Goal: Task Accomplishment & Management: Complete application form

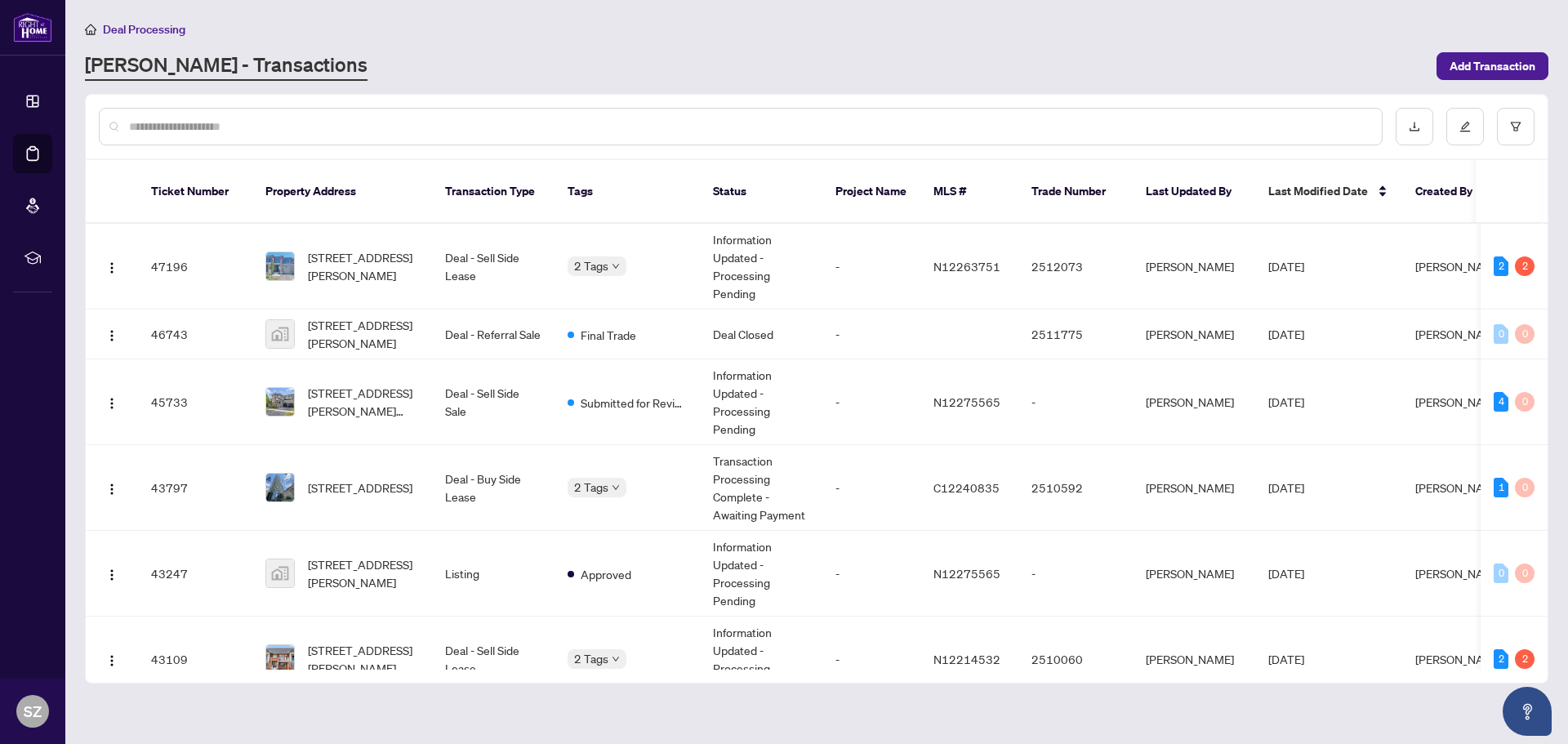
scroll to position [534, 0]
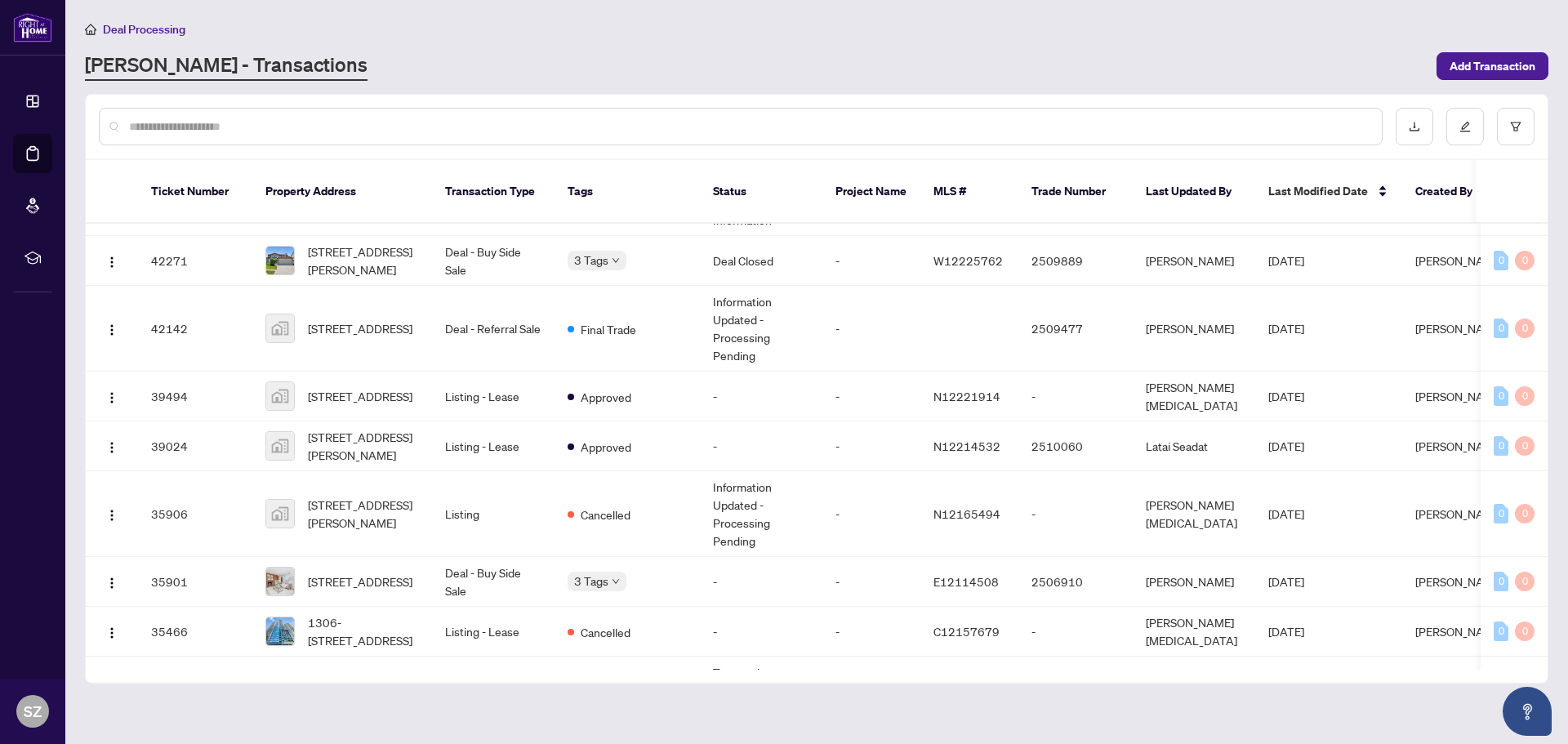
click at [134, 34] on span "Deal Processing" at bounding box center [144, 30] width 82 height 14
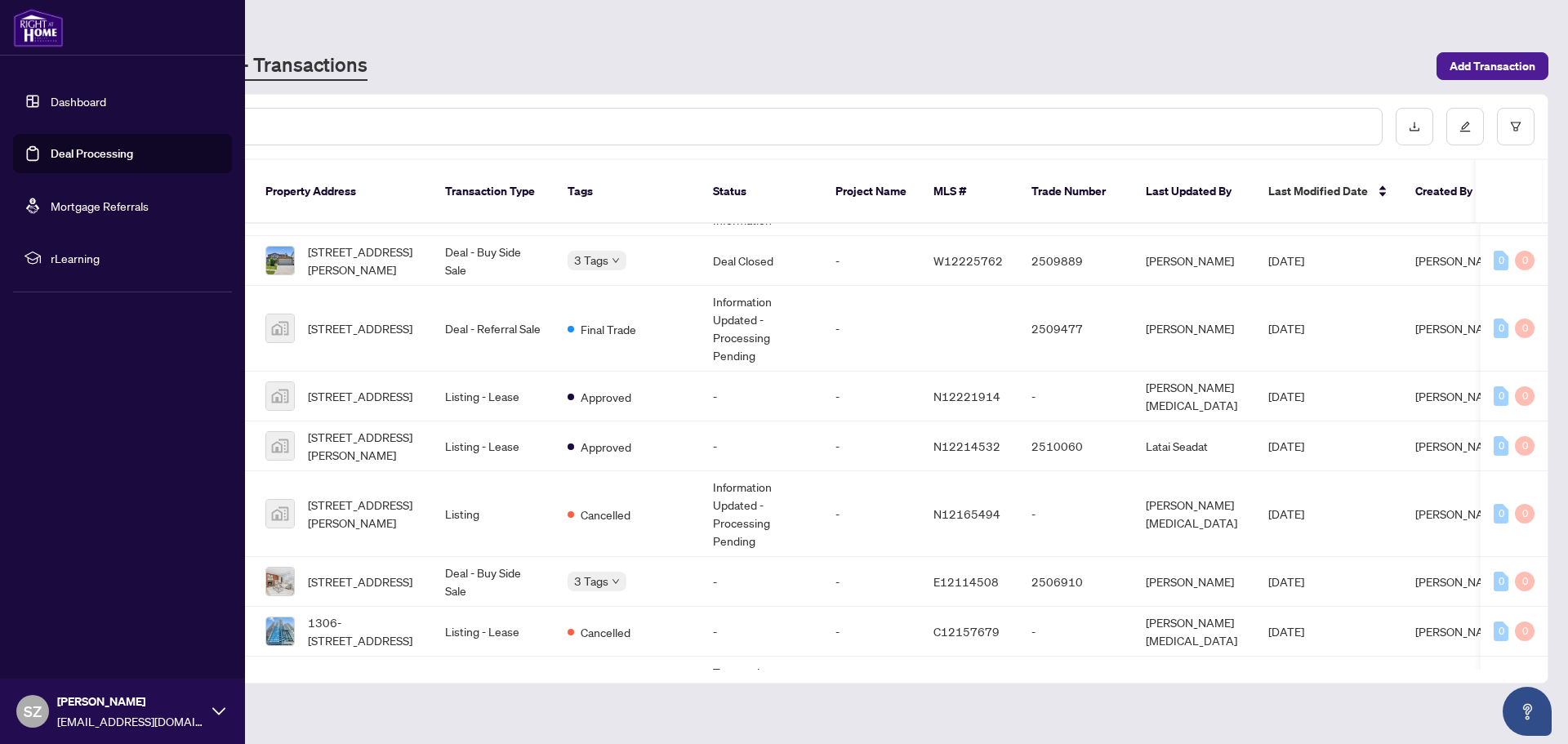
click at [51, 107] on link "Dashboard" at bounding box center [79, 101] width 56 height 14
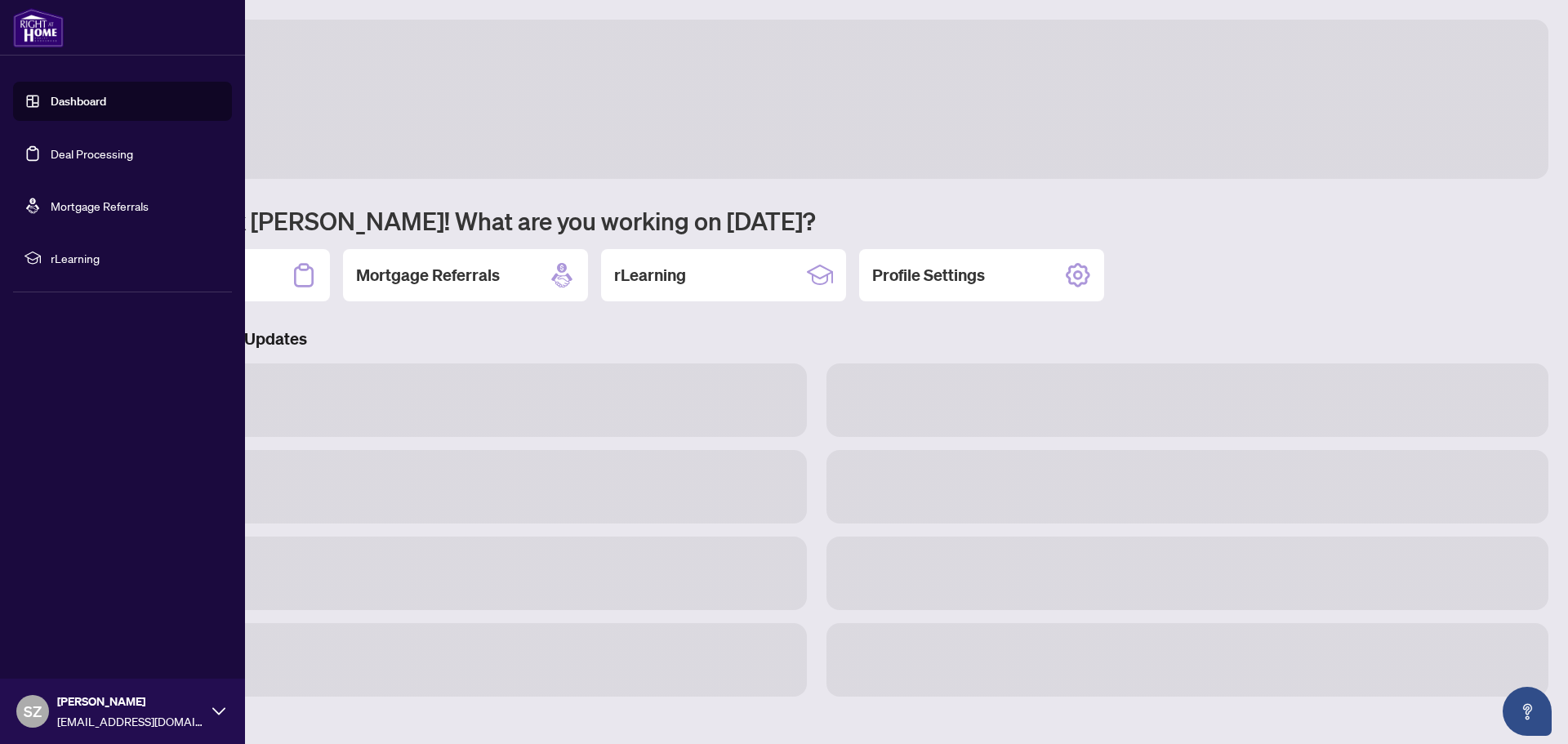
click at [100, 100] on link "Dashboard" at bounding box center [79, 101] width 56 height 14
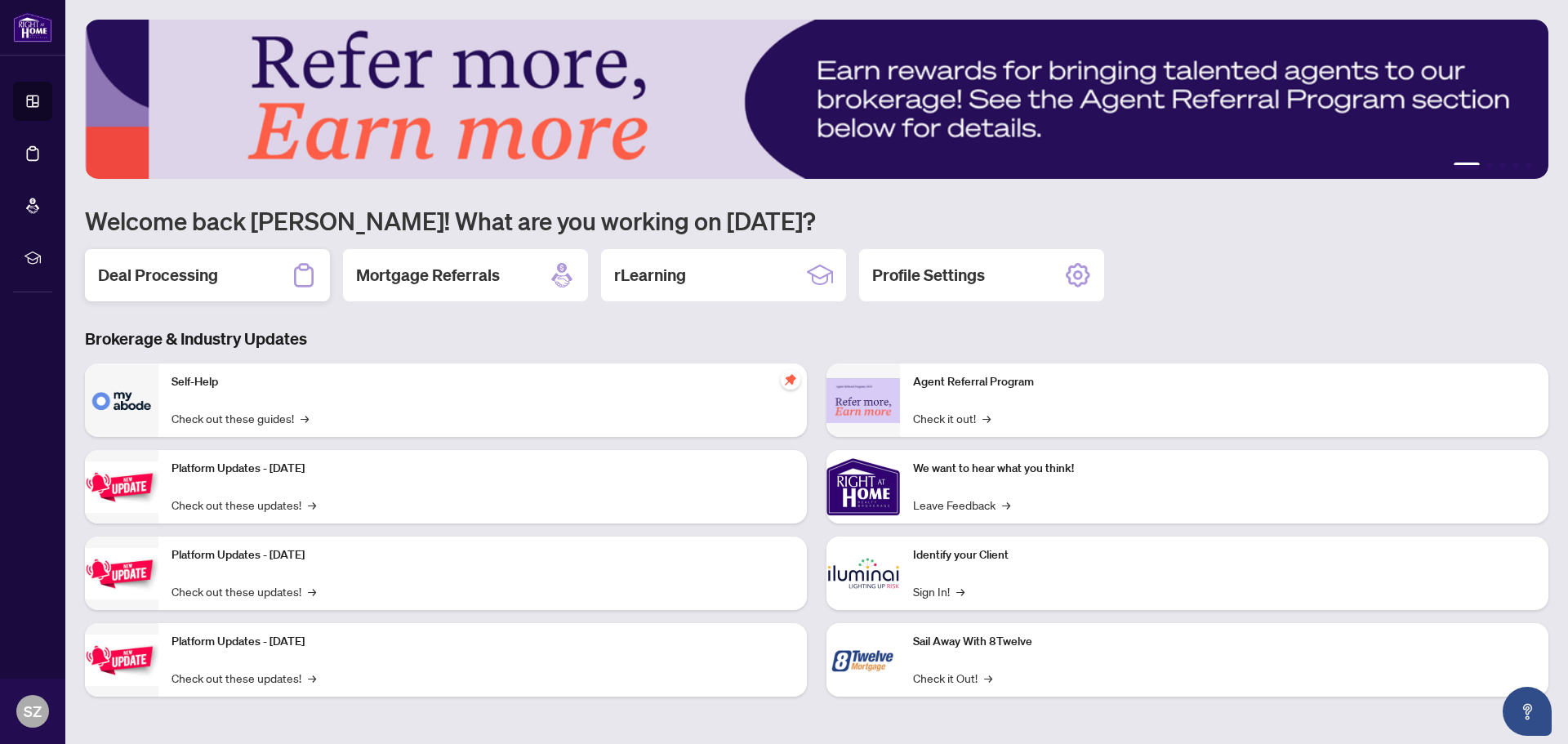
click at [182, 277] on h2 "Deal Processing" at bounding box center [158, 275] width 120 height 23
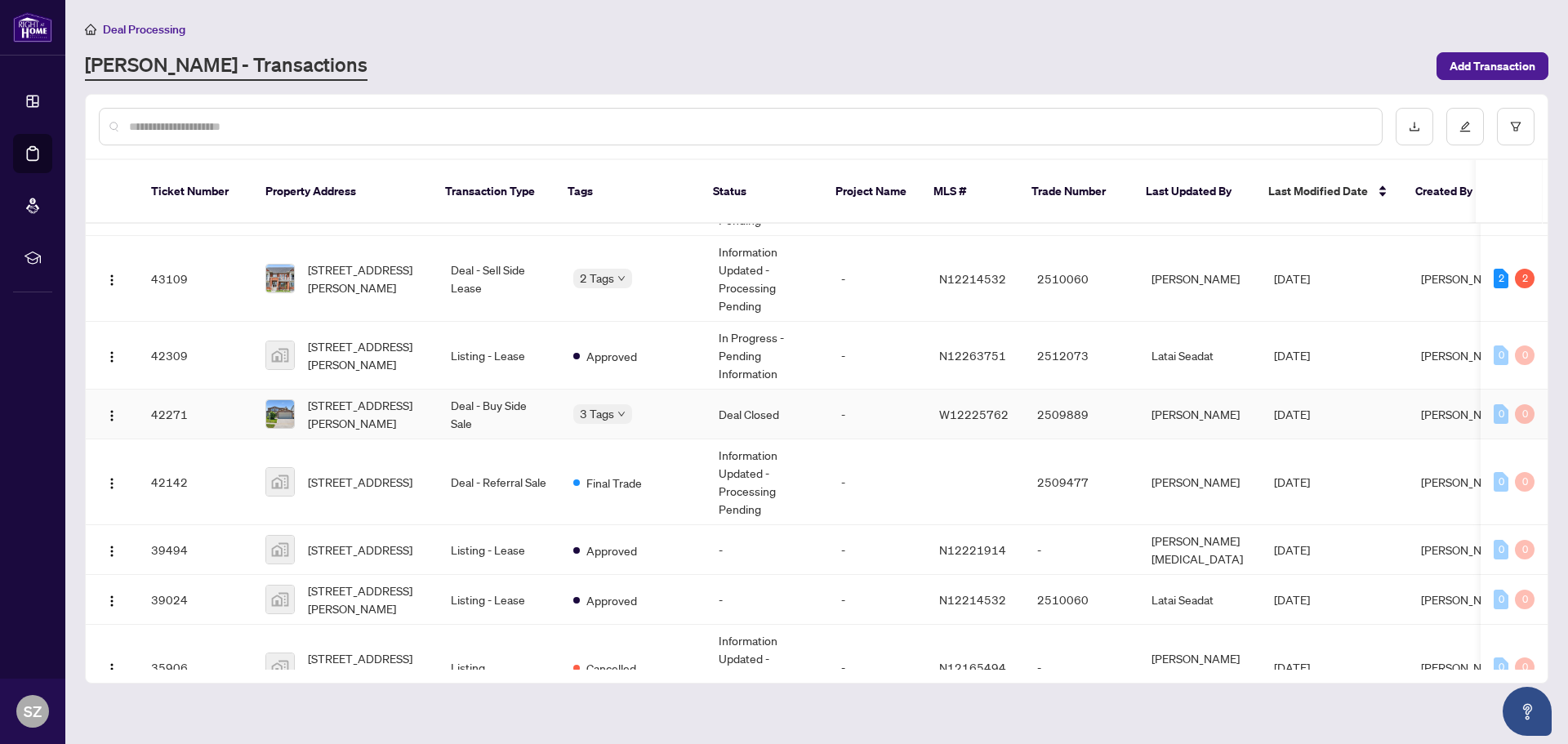
scroll to position [409, 0]
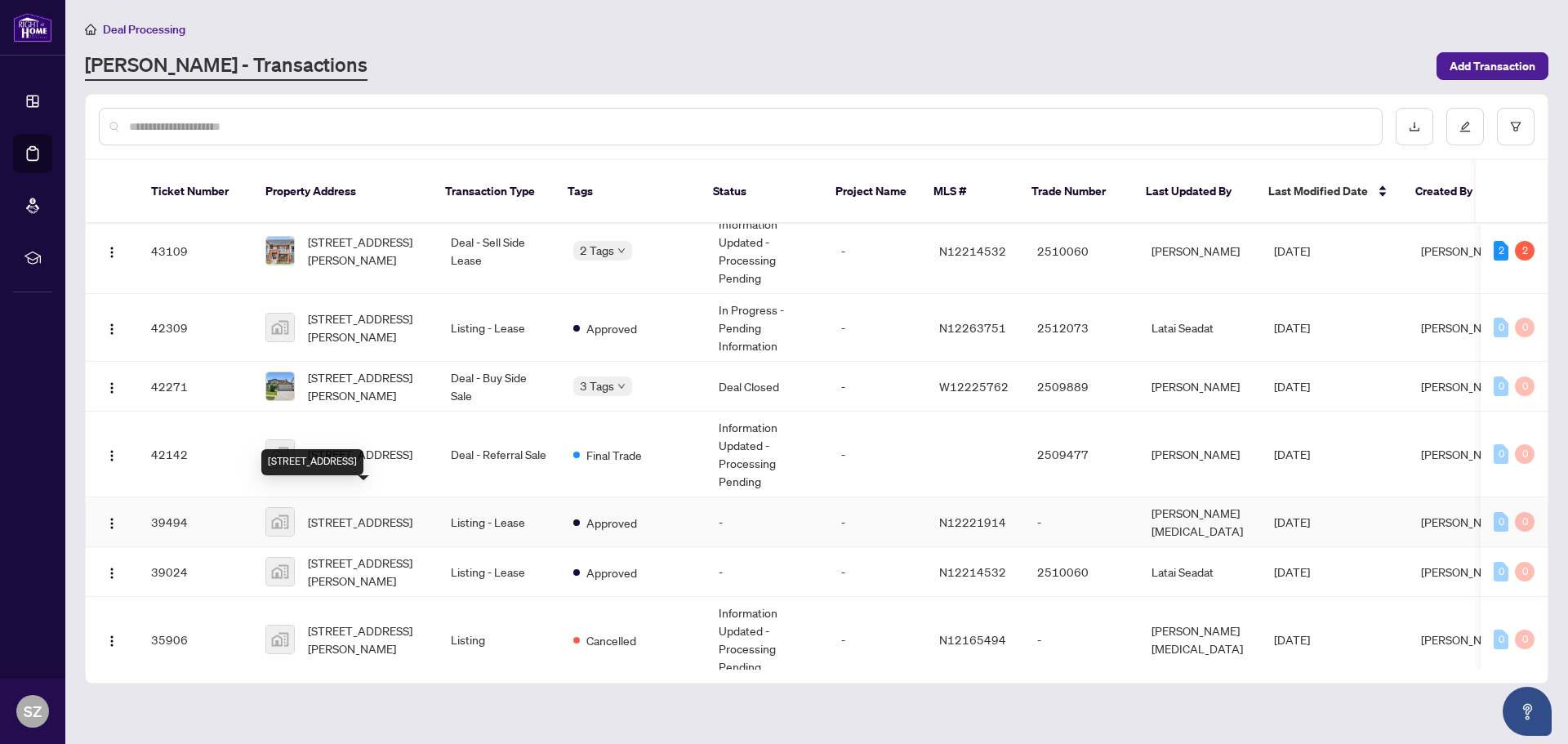
click at [369, 513] on span "[STREET_ADDRESS]" at bounding box center [360, 522] width 105 height 18
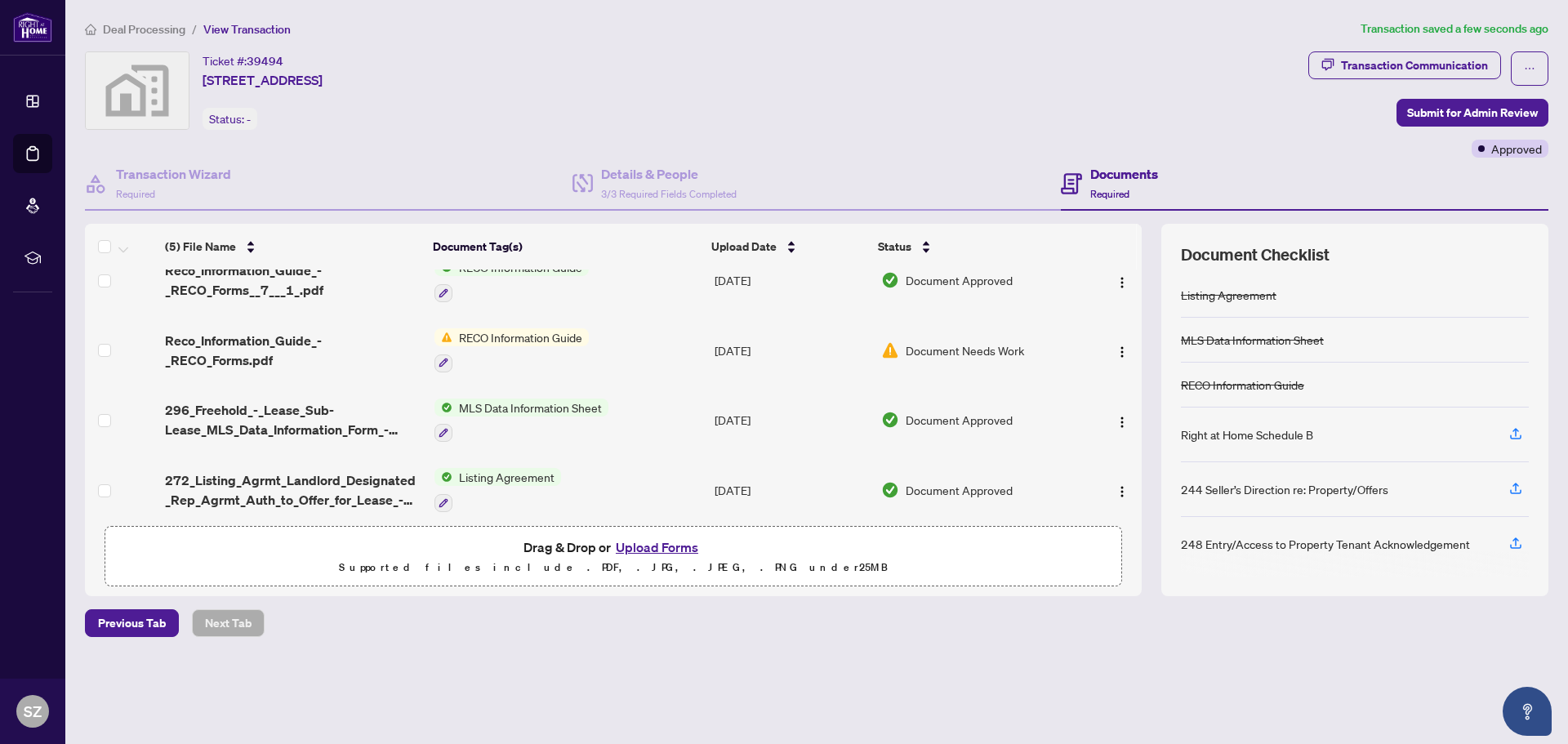
scroll to position [101, 0]
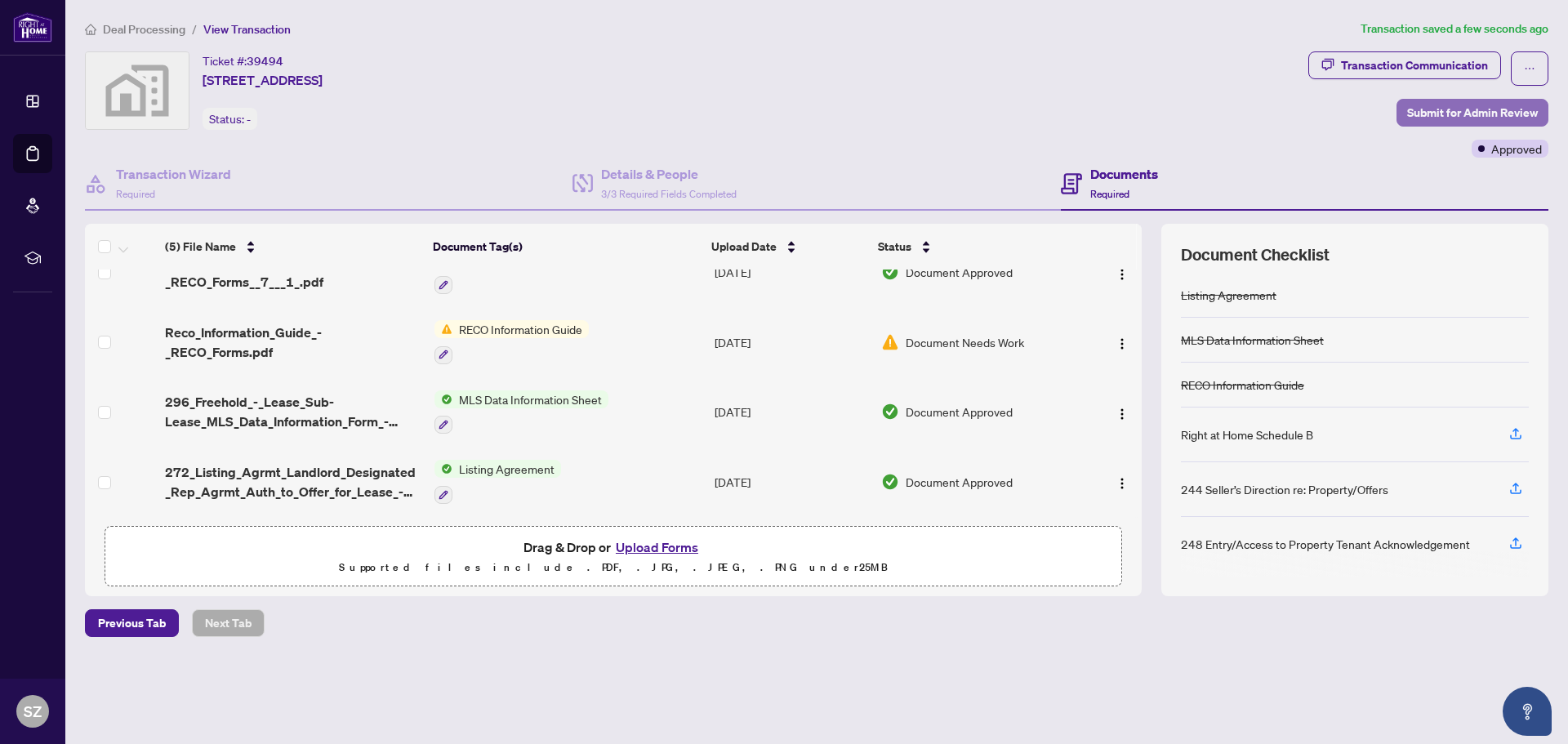
click at [1430, 106] on span "Submit for Admin Review" at bounding box center [1472, 112] width 131 height 26
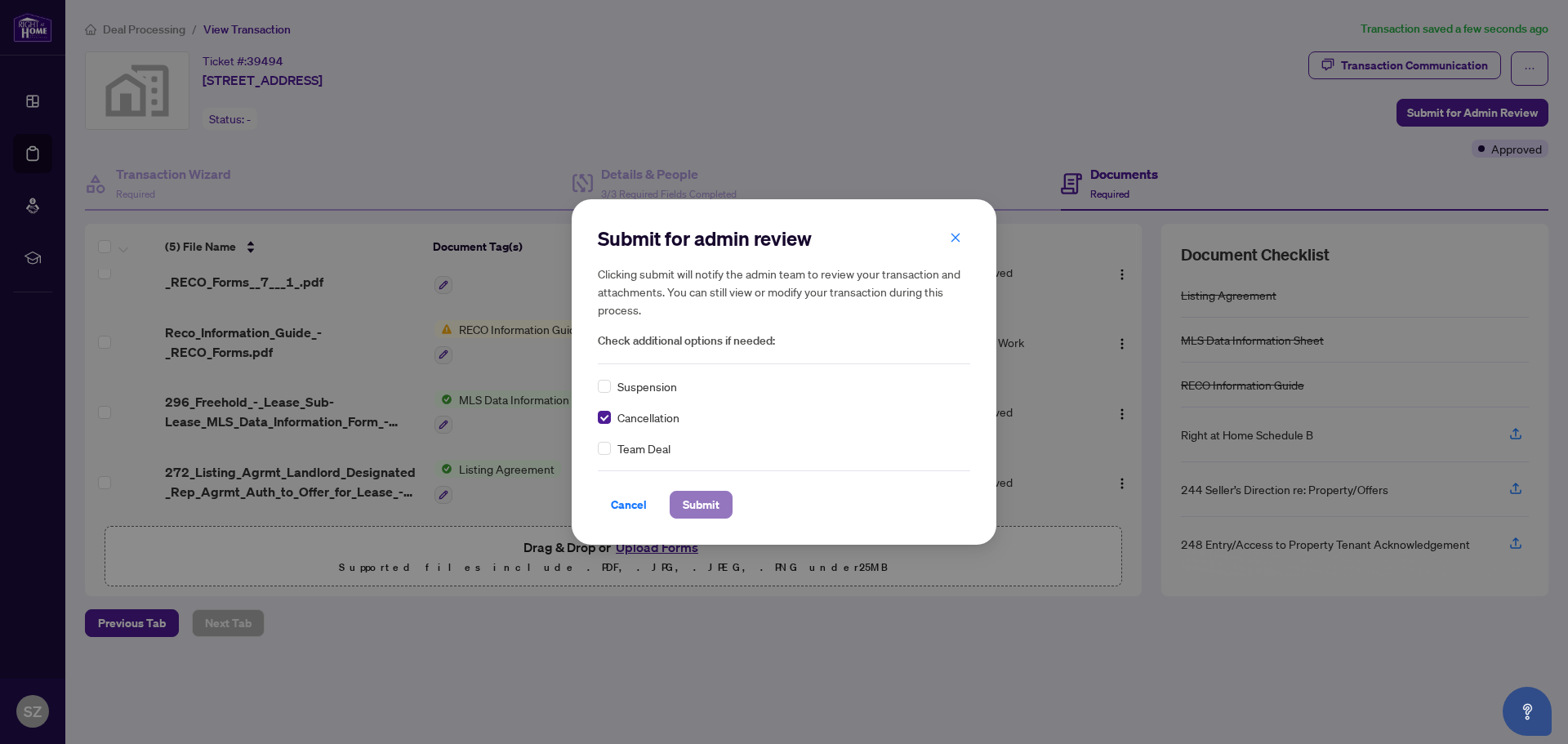
click at [706, 506] on span "Submit" at bounding box center [701, 505] width 37 height 26
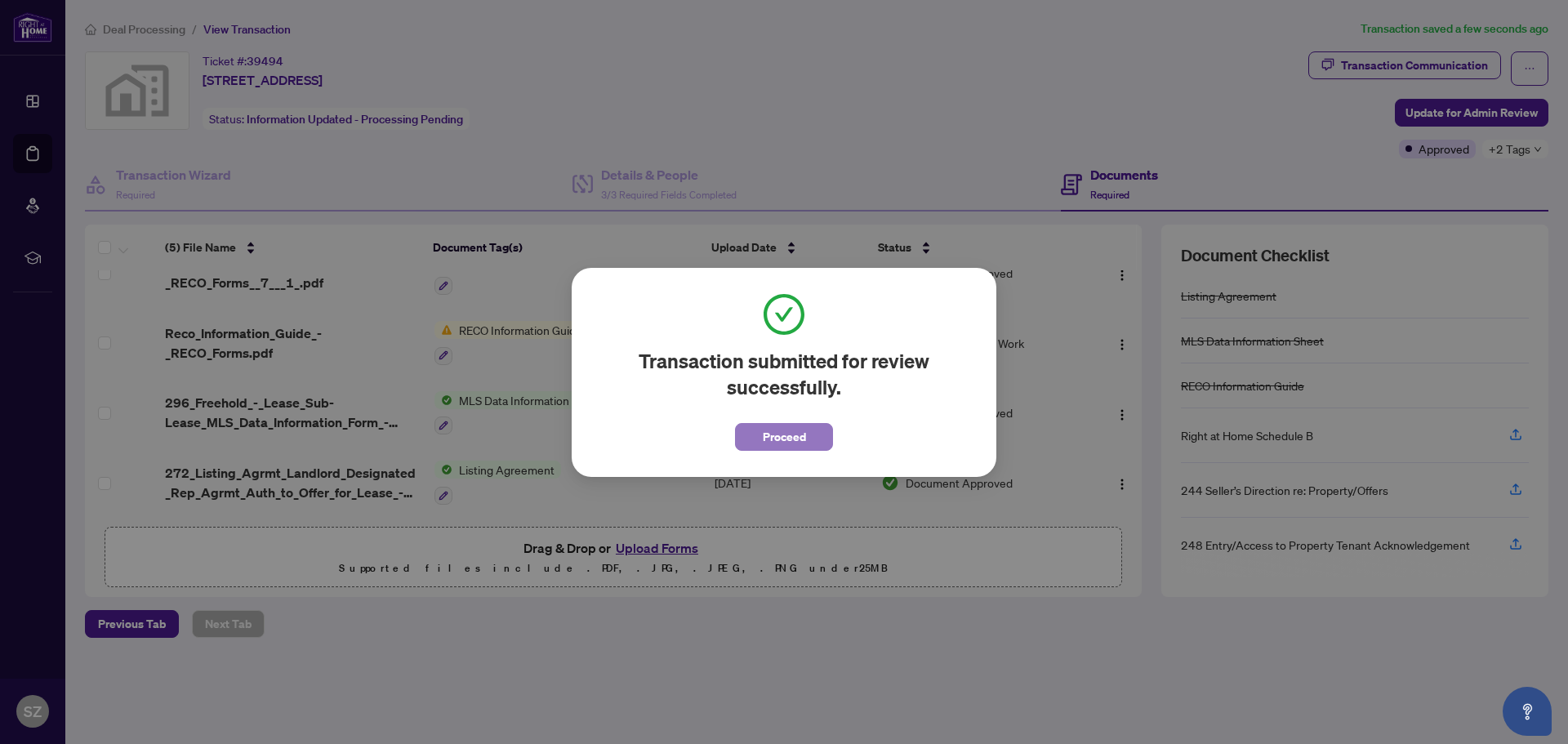
click at [802, 436] on span "Proceed" at bounding box center [784, 437] width 43 height 26
